Goal: Task Accomplishment & Management: Manage account settings

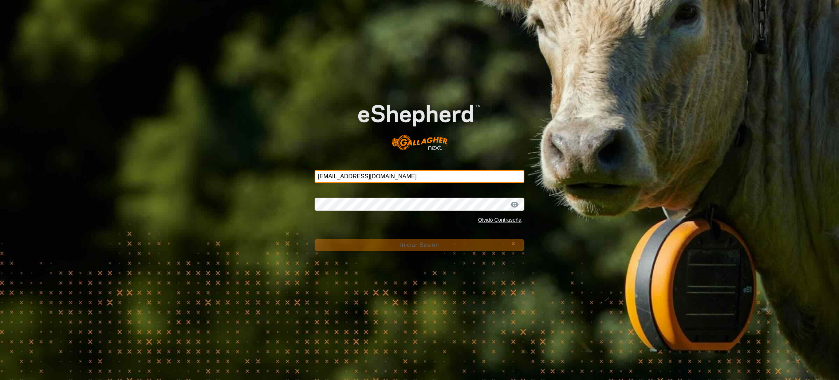
click at [389, 179] on input "[EMAIL_ADDRESS][DOMAIN_NAME]" at bounding box center [420, 176] width 210 height 13
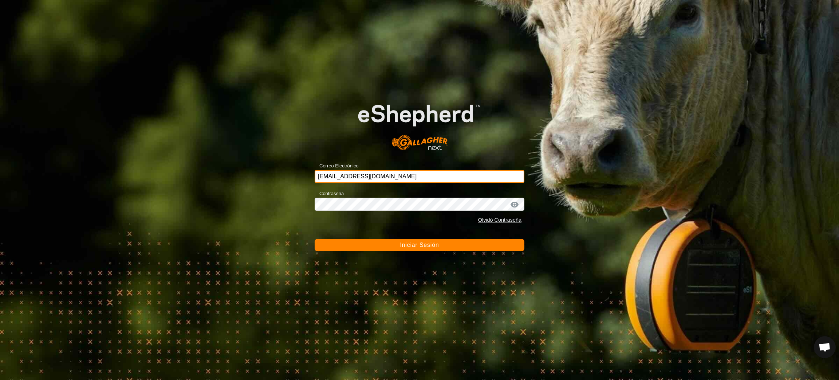
type input "[EMAIL_ADDRESS][DOMAIN_NAME]"
click at [408, 243] on span "Iniciar Sesión" at bounding box center [419, 245] width 39 height 6
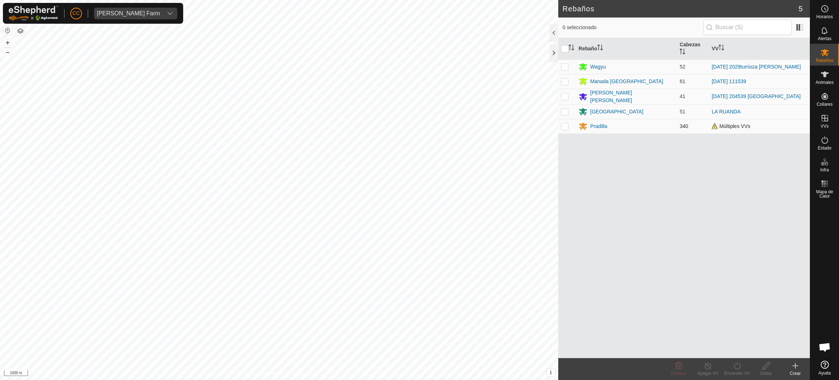
click at [564, 124] on p-checkbox at bounding box center [564, 126] width 7 height 6
checkbox input "true"
click at [710, 370] on div "Apagar VV" at bounding box center [708, 373] width 29 height 7
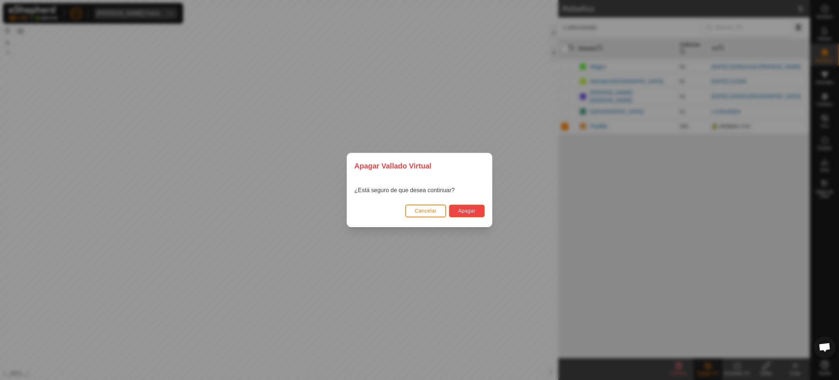
click at [474, 209] on span "Apagar" at bounding box center [466, 211] width 17 height 6
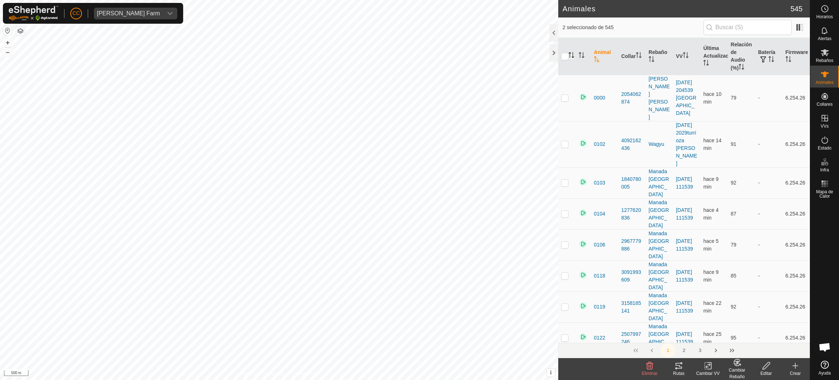
click at [569, 54] on icon "Activar para ordenar" at bounding box center [572, 55] width 6 height 6
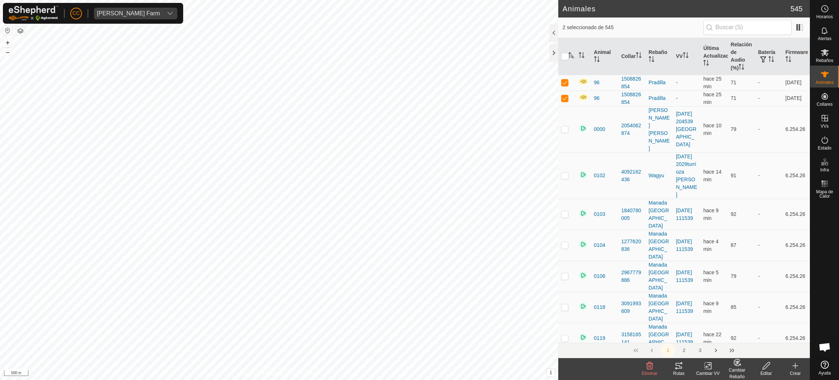
click at [769, 370] on div "Editar" at bounding box center [766, 373] width 29 height 7
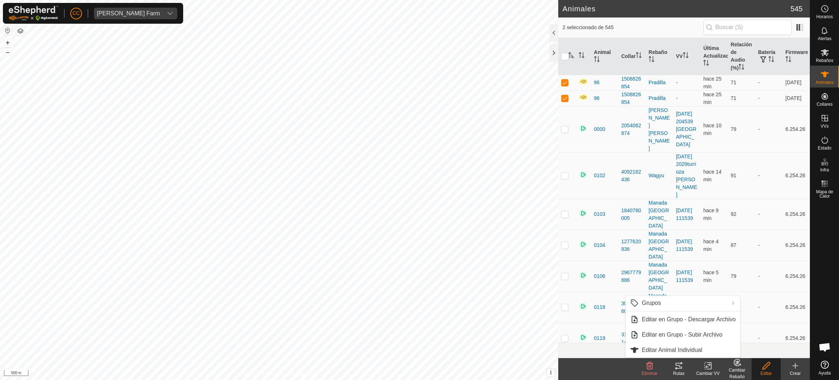
click at [740, 367] on div "Cambiar Rebaño" at bounding box center [737, 372] width 29 height 13
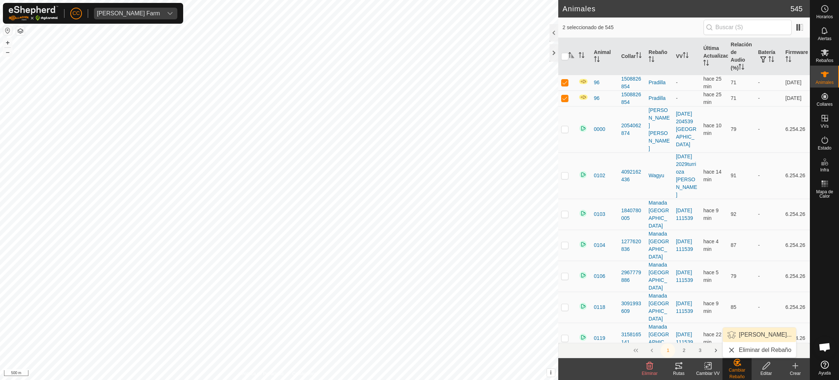
click at [757, 334] on link "[PERSON_NAME]..." at bounding box center [759, 334] width 73 height 15
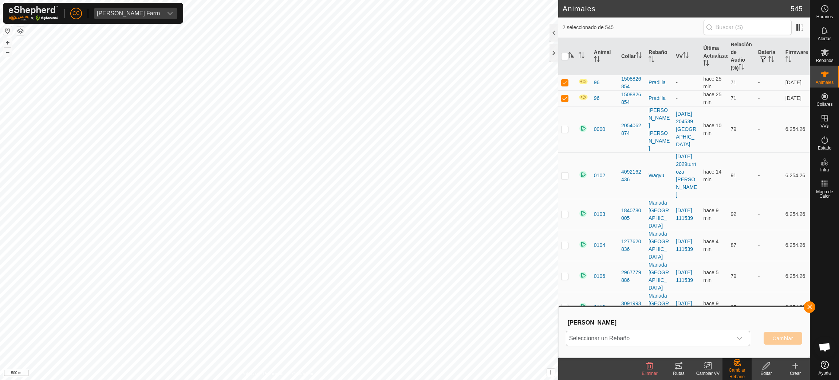
click at [679, 332] on span "Seleccionar un Rebaño" at bounding box center [649, 338] width 166 height 15
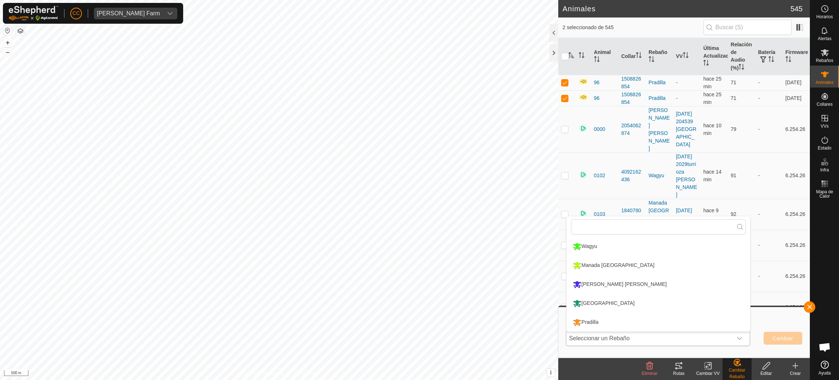
click at [606, 299] on li "[GEOGRAPHIC_DATA]" at bounding box center [659, 303] width 184 height 18
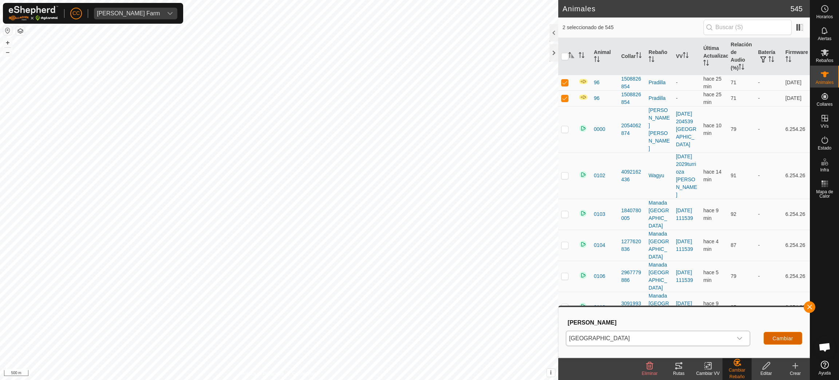
click at [795, 335] on button "Cambiar" at bounding box center [783, 338] width 39 height 13
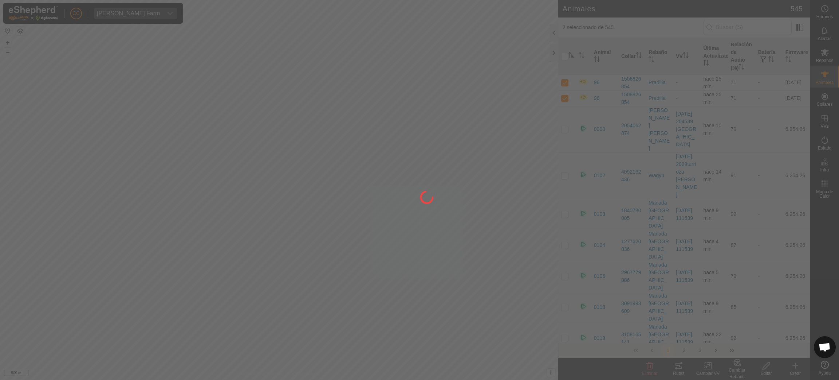
checkbox input "false"
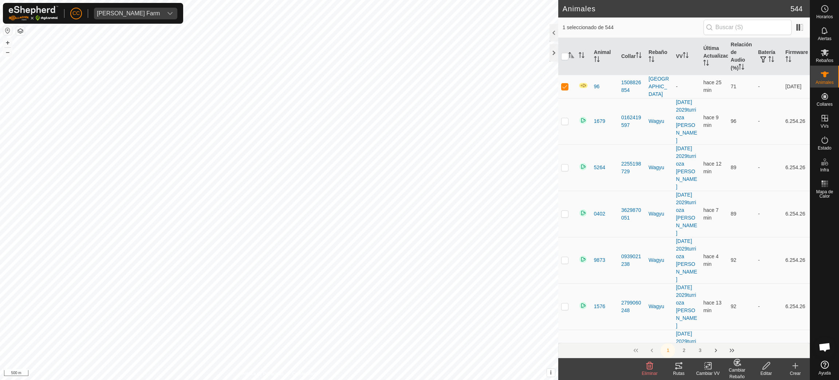
click at [770, 368] on icon at bounding box center [766, 365] width 9 height 9
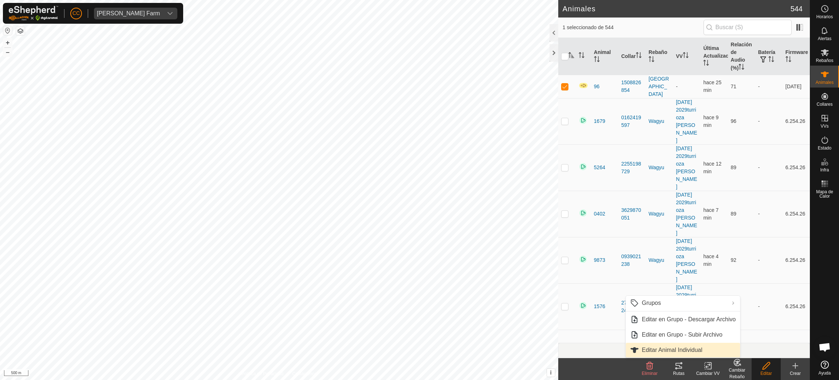
click at [699, 345] on link "Editar Animal Individual" at bounding box center [683, 349] width 114 height 15
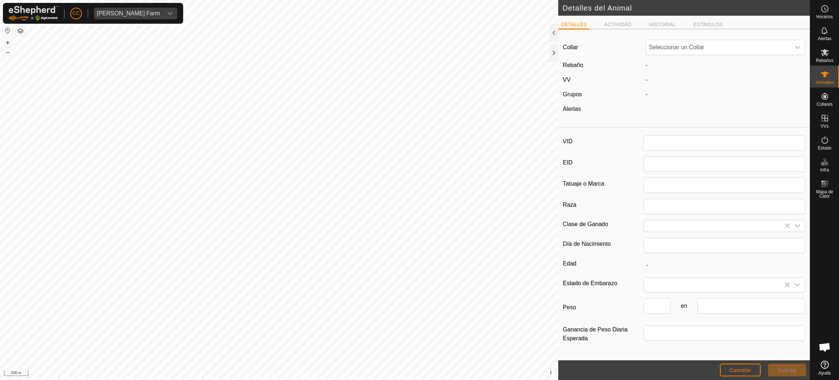
type input "96"
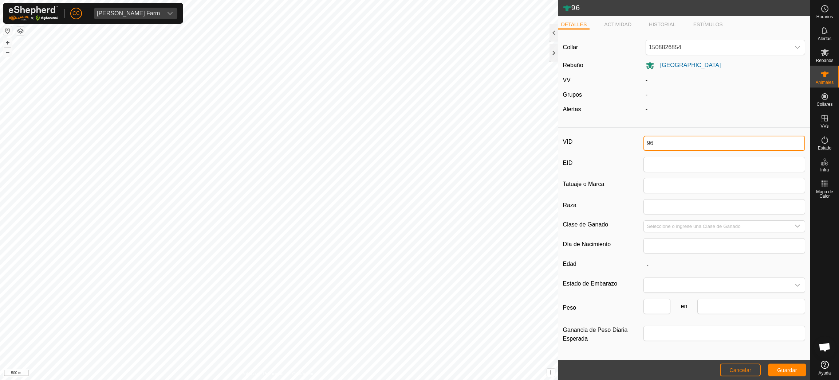
click at [646, 142] on input "96" at bounding box center [725, 143] width 162 height 15
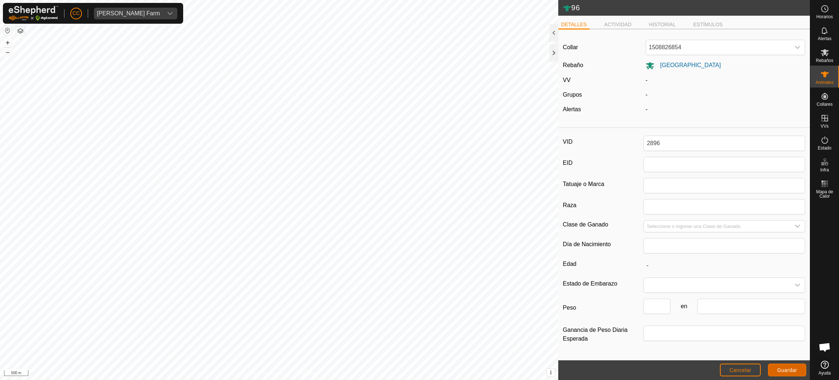
click at [779, 370] on span "Guardar" at bounding box center [787, 370] width 20 height 6
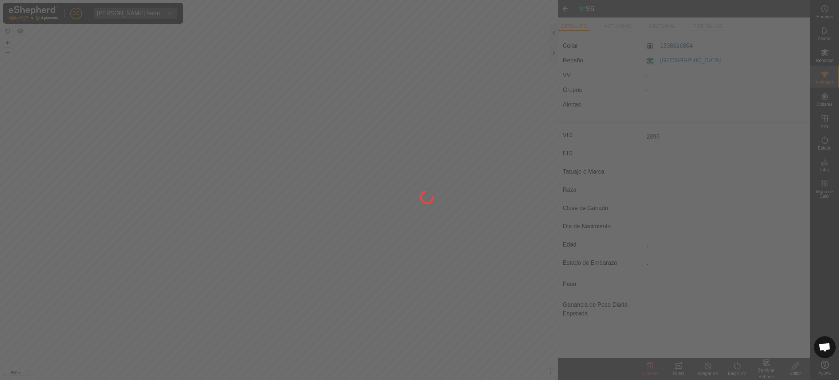
type input "96"
type input "-"
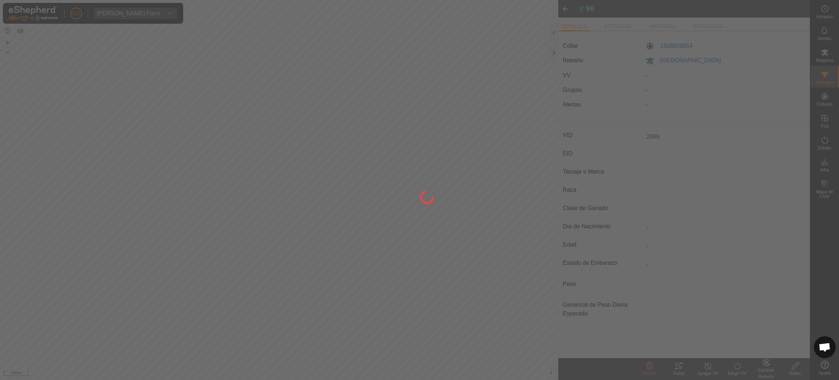
type input "-"
type input "2896"
type input "0 kg"
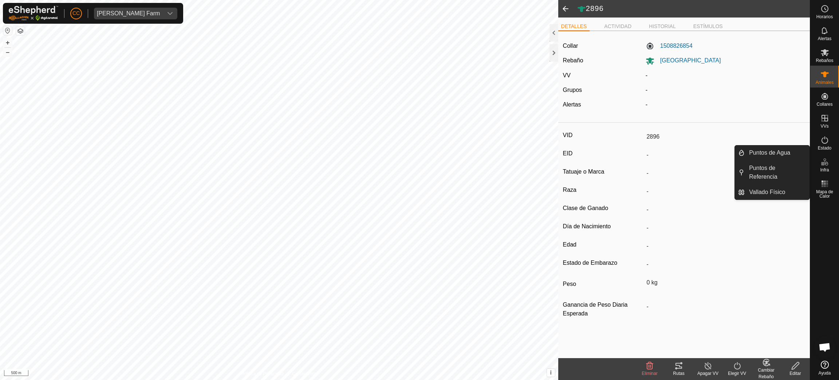
click at [736, 368] on icon at bounding box center [737, 365] width 7 height 7
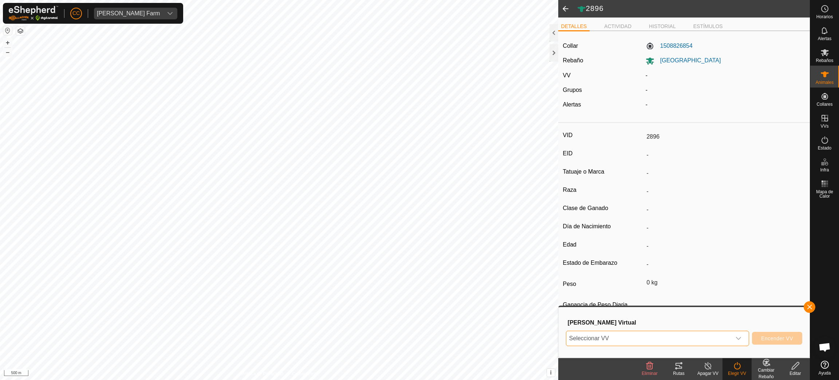
click at [724, 337] on span "Seleccionar VV" at bounding box center [648, 338] width 165 height 15
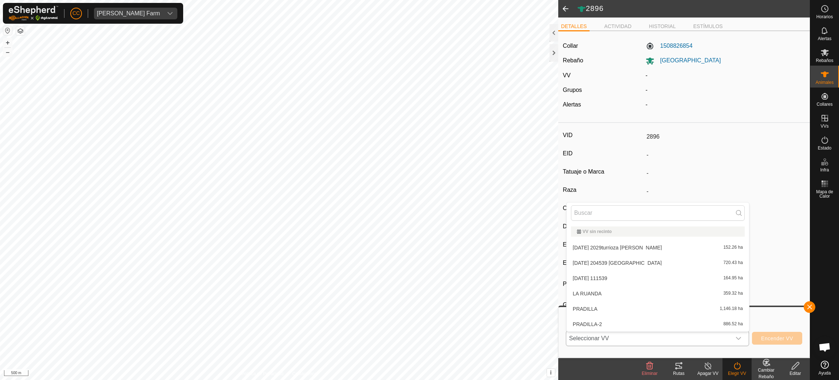
click at [667, 289] on li "LA RUANDA 359.32 ha" at bounding box center [658, 293] width 183 height 15
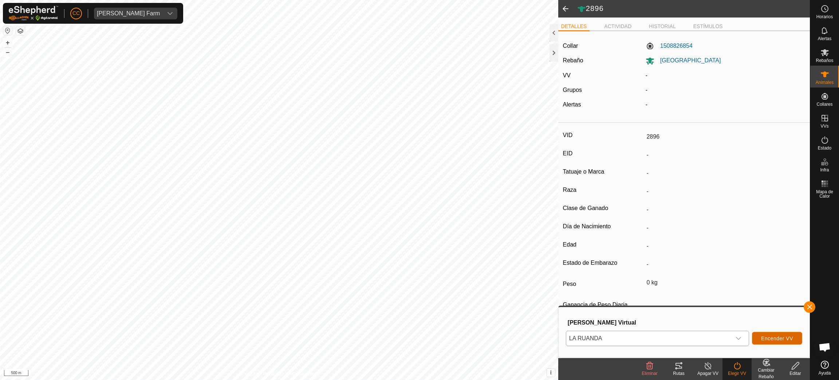
click at [762, 338] on span "Encender VV" at bounding box center [777, 338] width 32 height 6
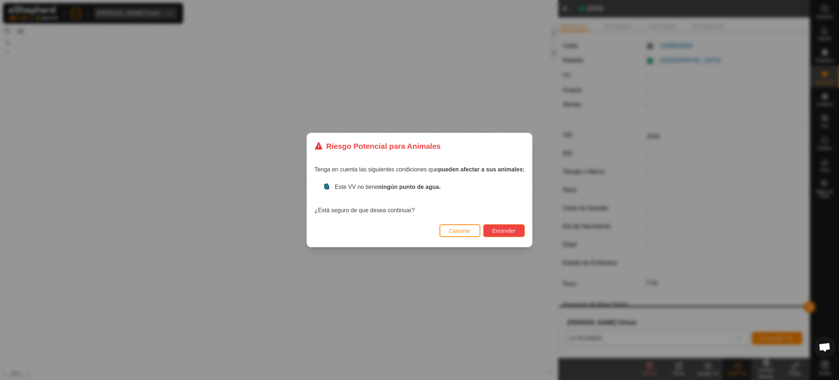
click at [503, 234] on button "Encender" at bounding box center [504, 230] width 42 height 13
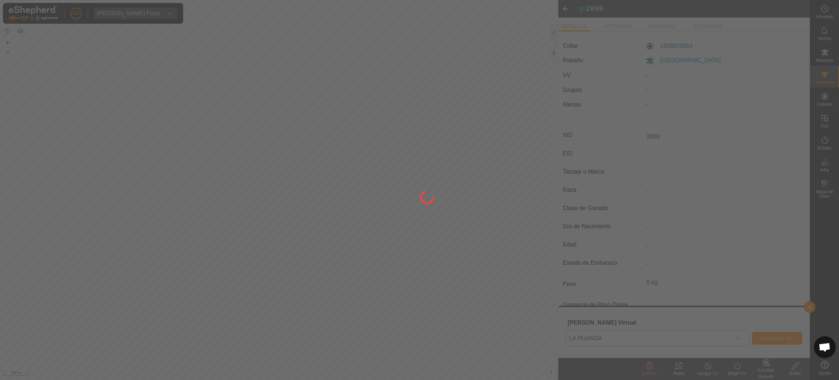
click at [338, 205] on div at bounding box center [419, 190] width 839 height 380
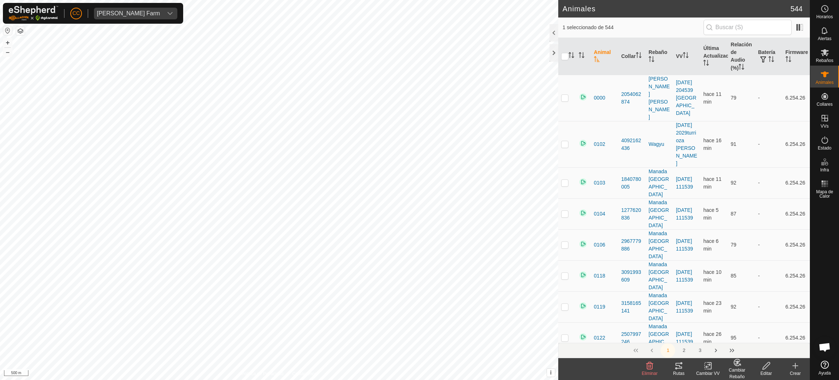
click at [762, 366] on icon at bounding box center [766, 365] width 9 height 9
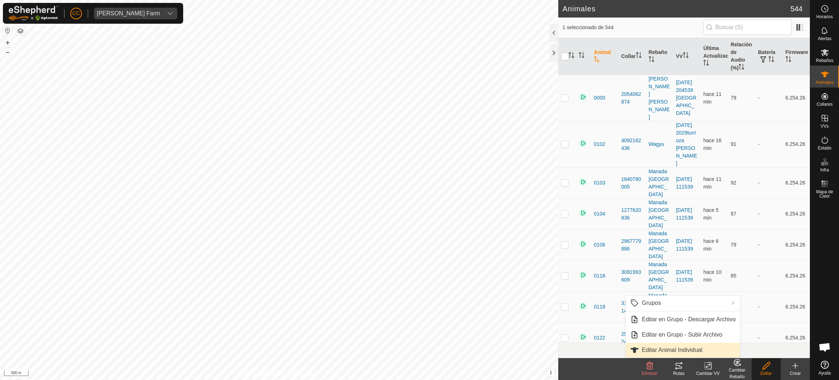
click at [685, 351] on link "Editar Animal Individual" at bounding box center [683, 349] width 114 height 15
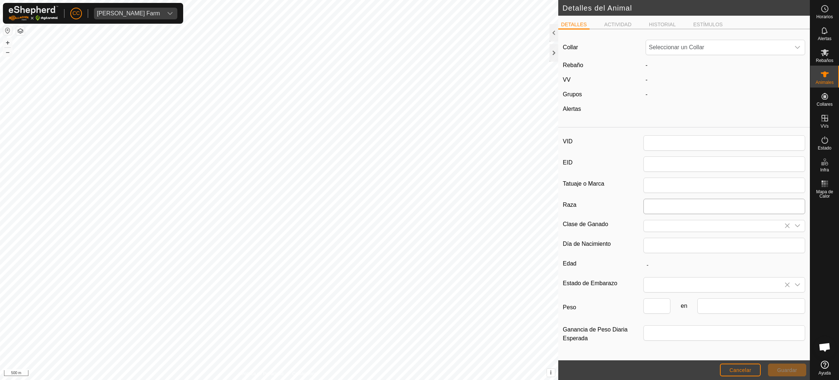
type input "2896"
type input "0"
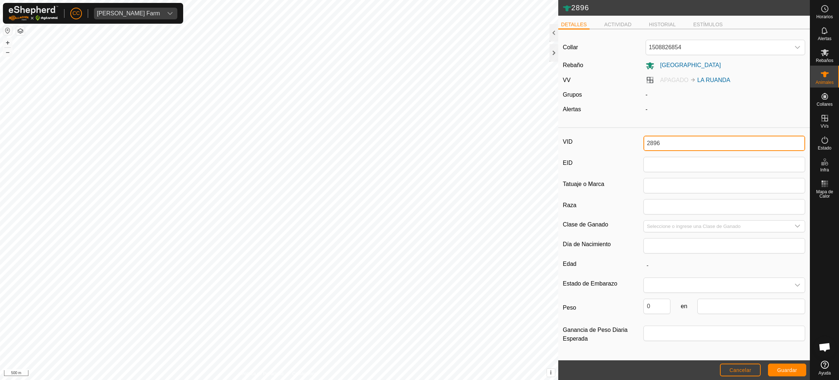
click at [654, 144] on input "2896" at bounding box center [725, 143] width 162 height 15
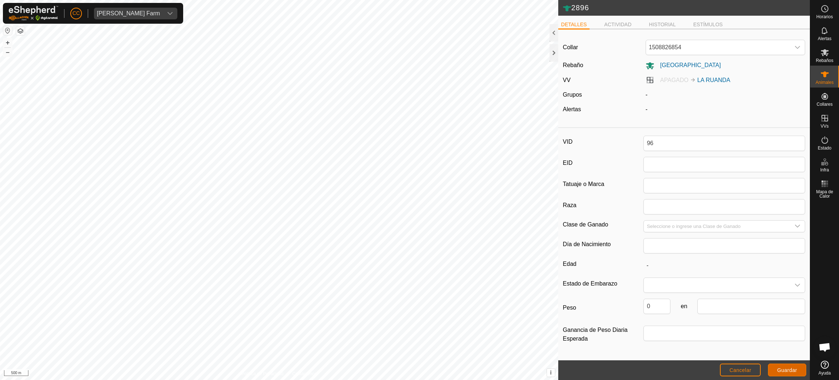
click at [791, 375] on button "Guardar" at bounding box center [787, 369] width 38 height 13
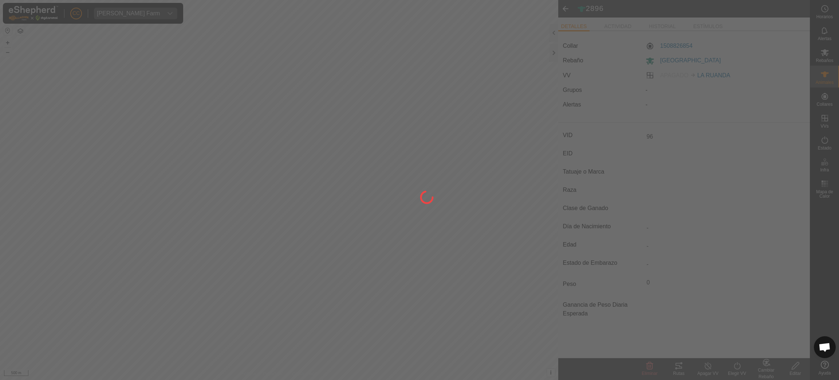
type input "2896"
type input "-"
type input "0 kg"
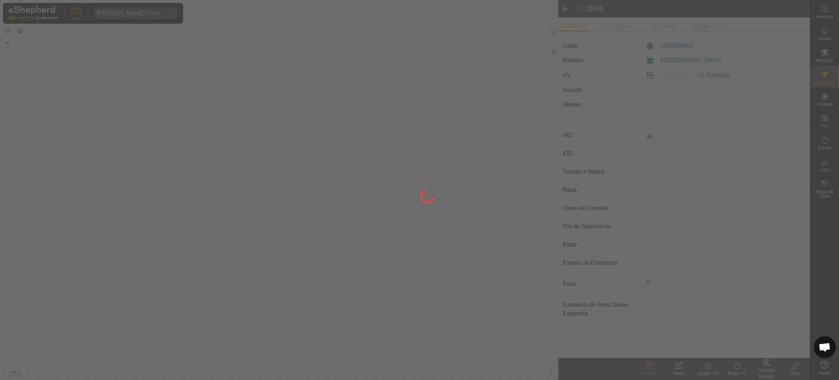
type input "-"
type input "96"
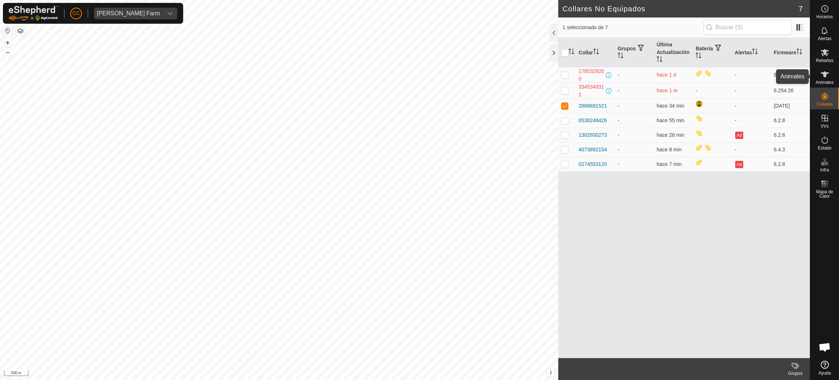
click at [831, 75] on es-animals-svg-icon at bounding box center [825, 74] width 13 height 12
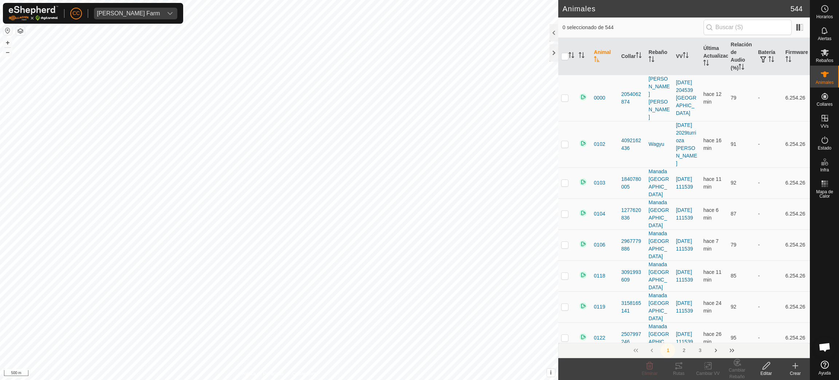
click at [796, 367] on icon at bounding box center [795, 365] width 9 height 9
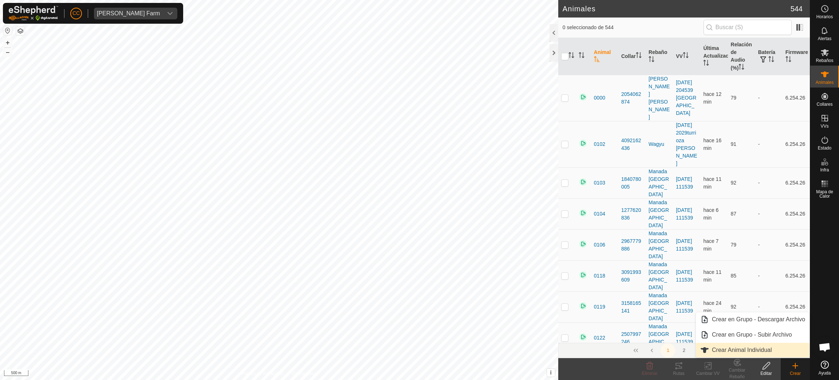
click at [757, 348] on link "Crear Animal Individual" at bounding box center [753, 349] width 114 height 15
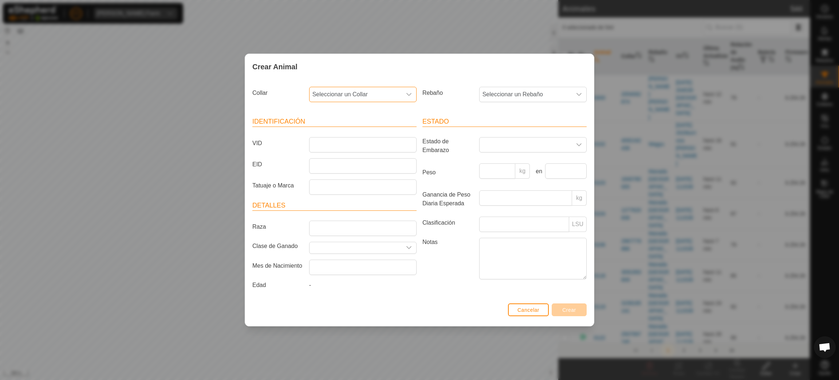
click at [362, 95] on span "Seleccionar un Collar" at bounding box center [356, 94] width 92 height 15
type input "9152"
click at [368, 131] on li "2866691521" at bounding box center [363, 132] width 107 height 15
click at [505, 98] on span "Seleccionar un Rebaño" at bounding box center [526, 94] width 92 height 15
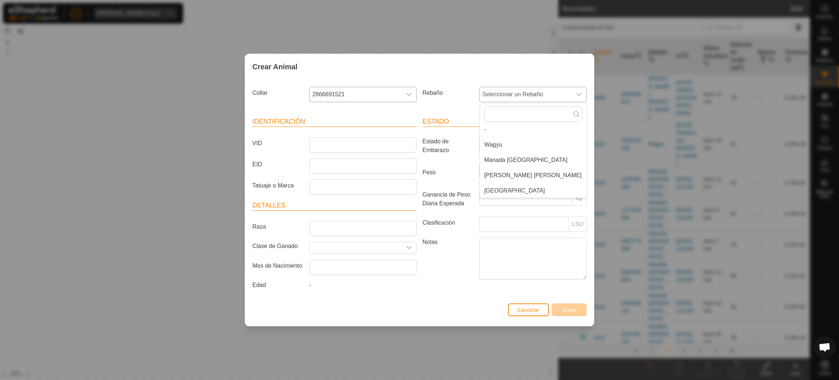
click at [495, 192] on li "[GEOGRAPHIC_DATA]" at bounding box center [533, 190] width 107 height 15
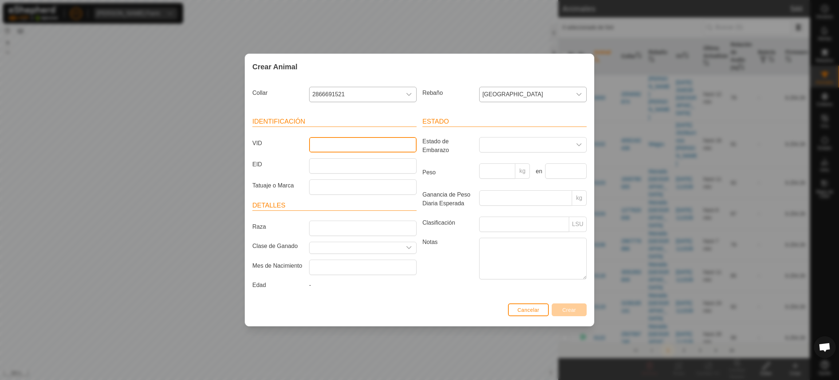
click at [328, 143] on input "VID" at bounding box center [362, 144] width 107 height 15
type input "2896"
click at [571, 307] on span "Crear" at bounding box center [569, 310] width 14 height 6
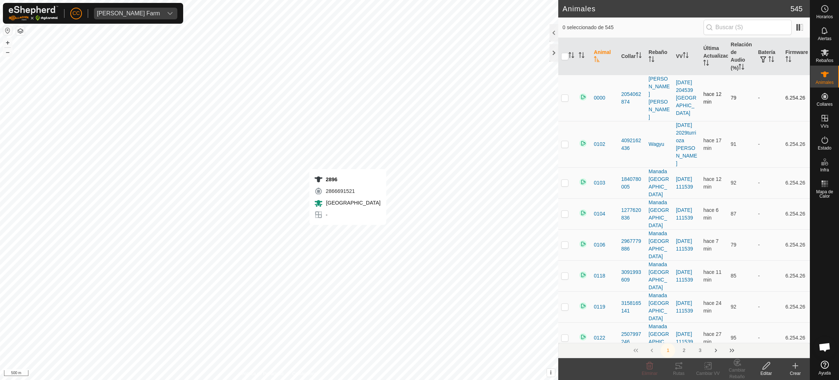
checkbox input "true"
click at [574, 51] on th at bounding box center [566, 56] width 17 height 37
click at [571, 55] on icon "Activar para ordenar" at bounding box center [572, 55] width 6 height 6
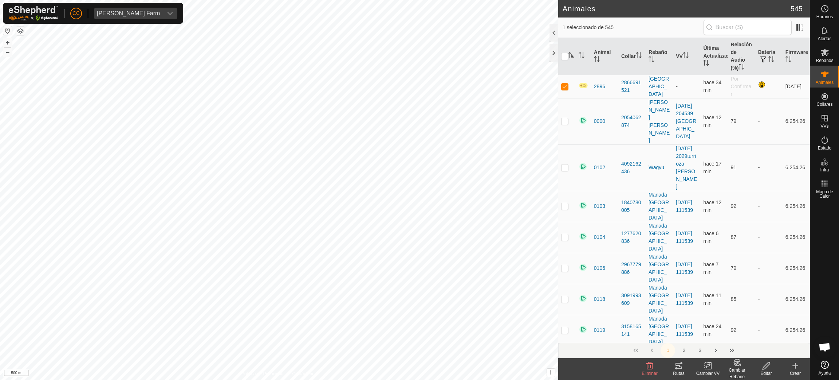
click at [713, 366] on change-vp-svg-icon at bounding box center [708, 365] width 29 height 9
click at [725, 334] on link "Elegir VV..." at bounding box center [730, 334] width 72 height 15
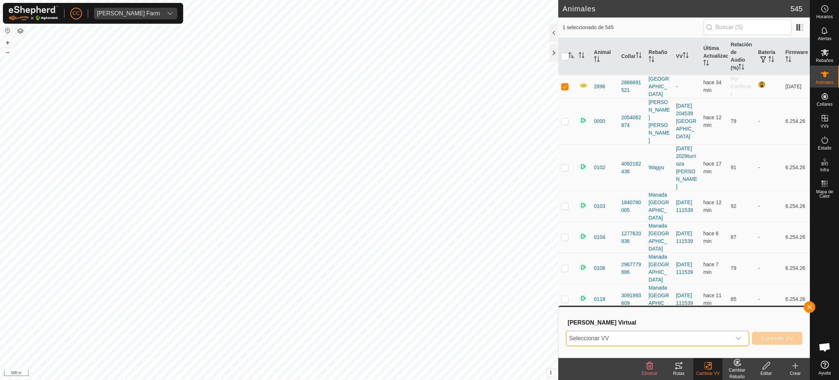
click at [691, 336] on span "Seleccionar VV" at bounding box center [648, 338] width 165 height 15
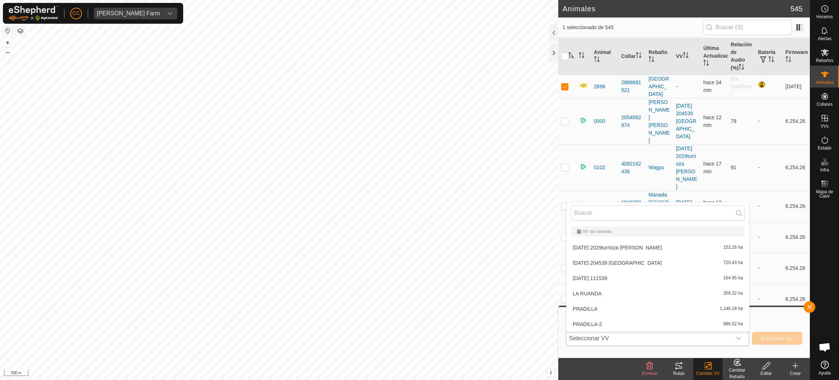
click at [604, 289] on li "LA RUANDA 359.32 ha" at bounding box center [658, 293] width 183 height 15
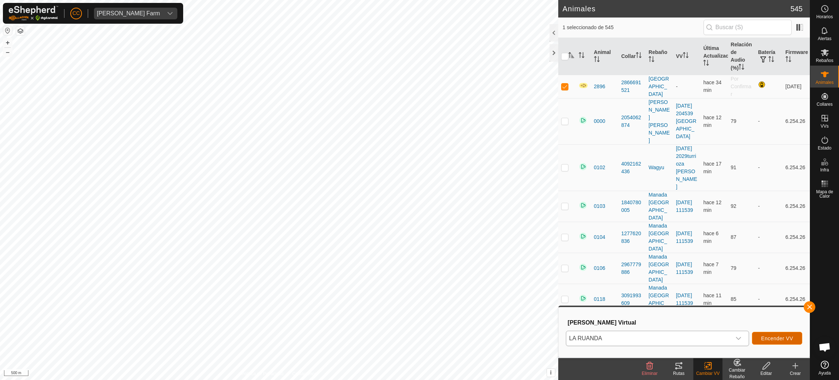
click at [770, 338] on span "Encender VV" at bounding box center [777, 338] width 32 height 6
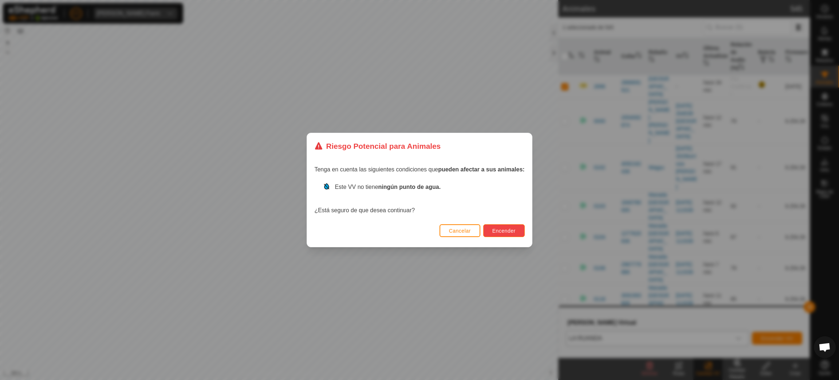
click at [510, 229] on span "Encender" at bounding box center [504, 231] width 23 height 6
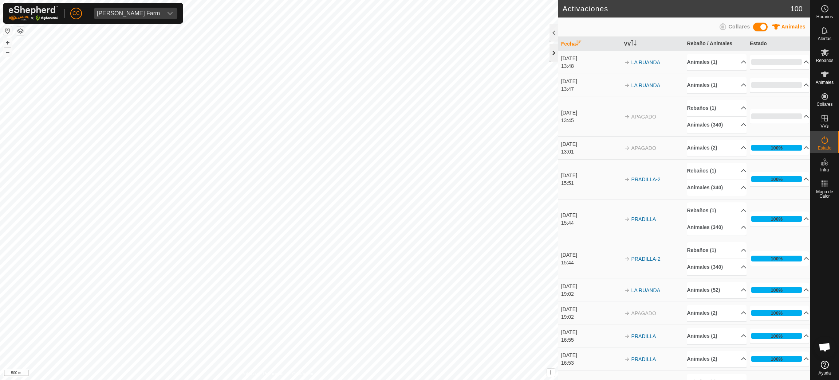
click at [556, 47] on div at bounding box center [554, 52] width 9 height 17
